Goal: Transaction & Acquisition: Obtain resource

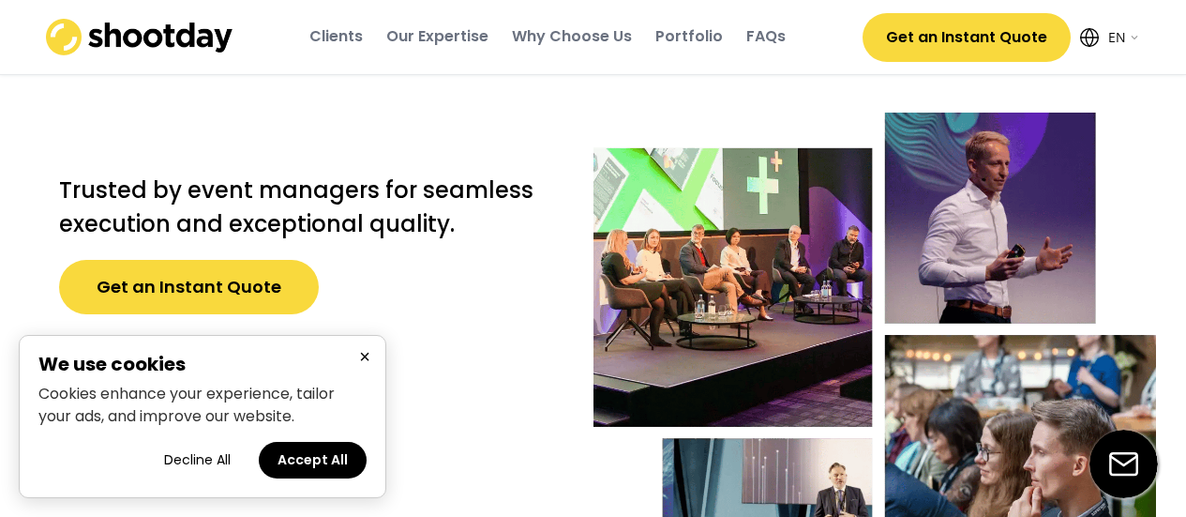
select select ""en""
click at [339, 335] on div "Trusted by event managers for seamless execution and exceptional quality. Get a…" at bounding box center [307, 263] width 553 height 301
click at [361, 352] on button "×" at bounding box center [365, 356] width 23 height 23
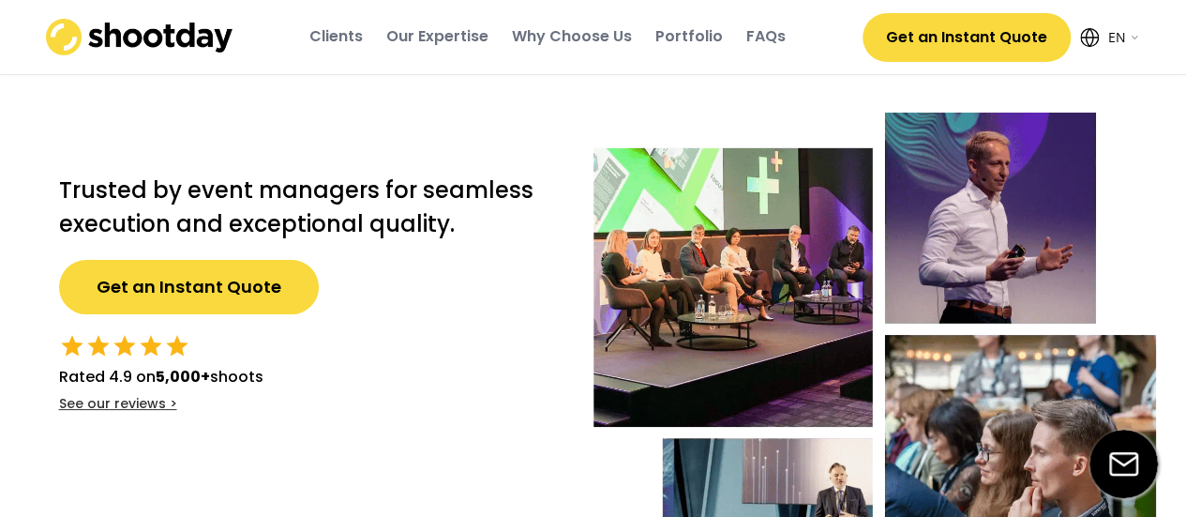
click at [216, 289] on button "Get an Instant Quote" at bounding box center [189, 287] width 260 height 54
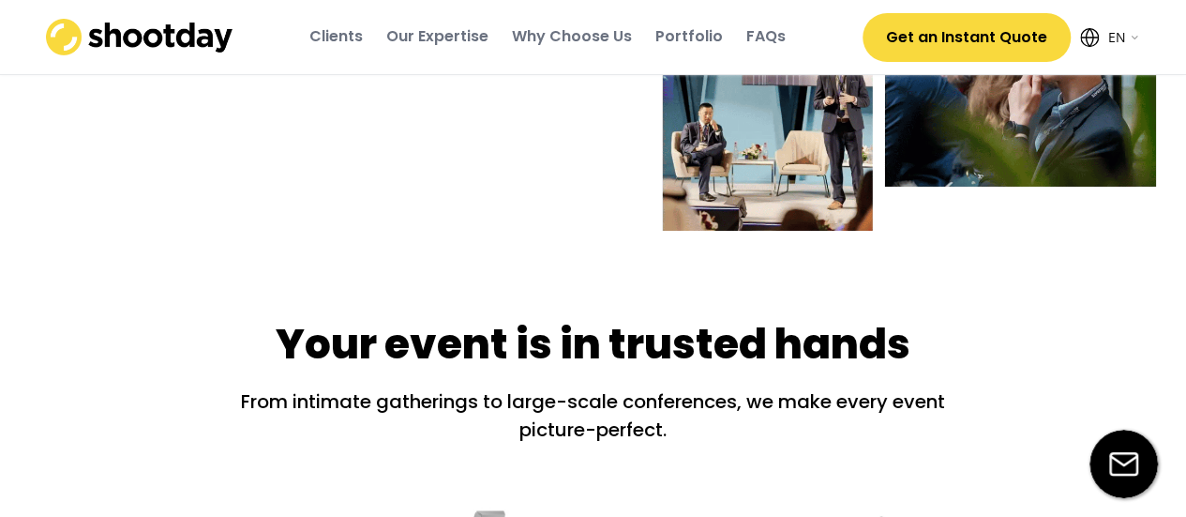
scroll to position [469, 0]
